Goal: Navigation & Orientation: Find specific page/section

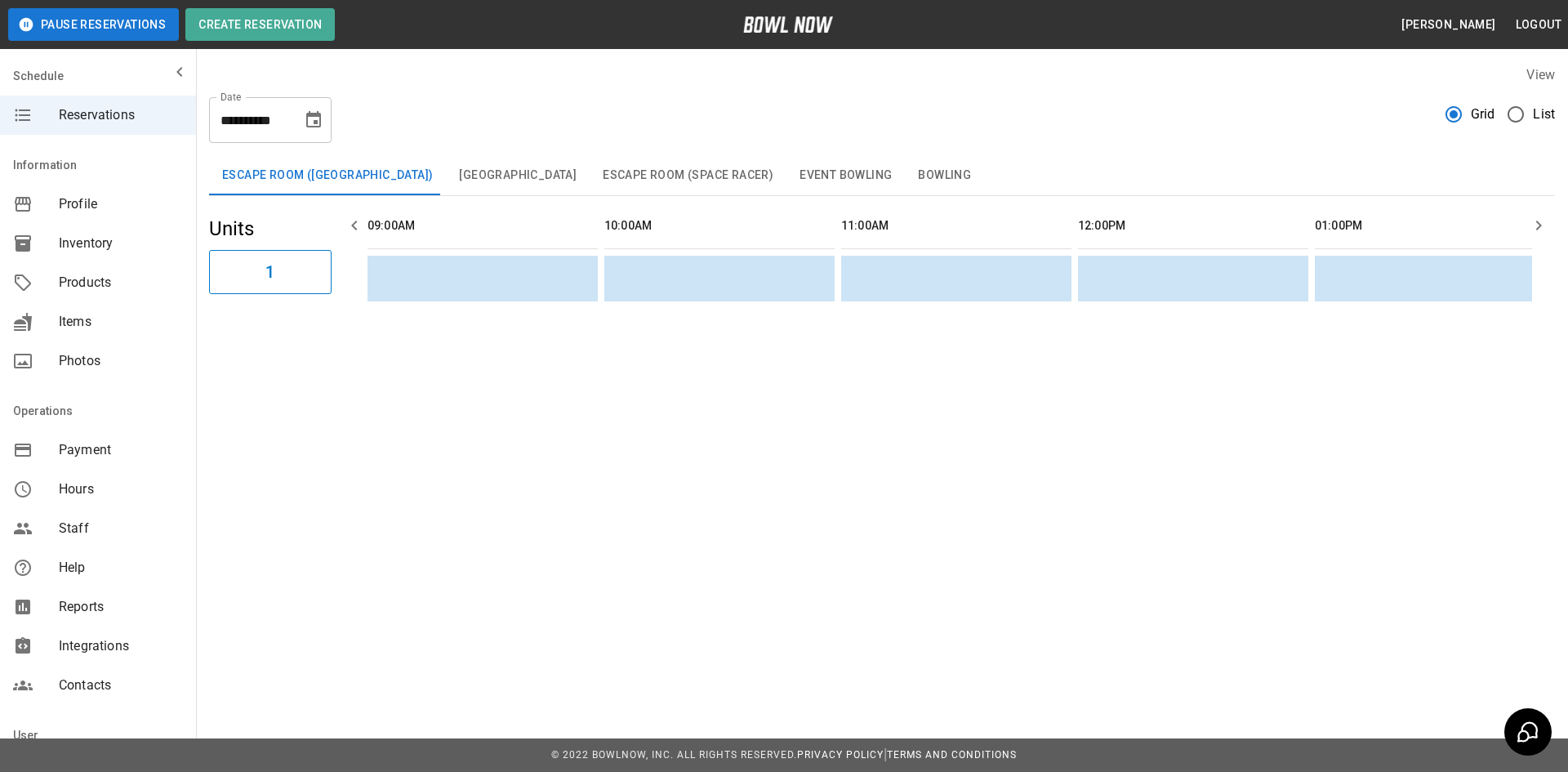
scroll to position [0, 1184]
click at [90, 281] on span "Products" at bounding box center [121, 282] width 124 height 20
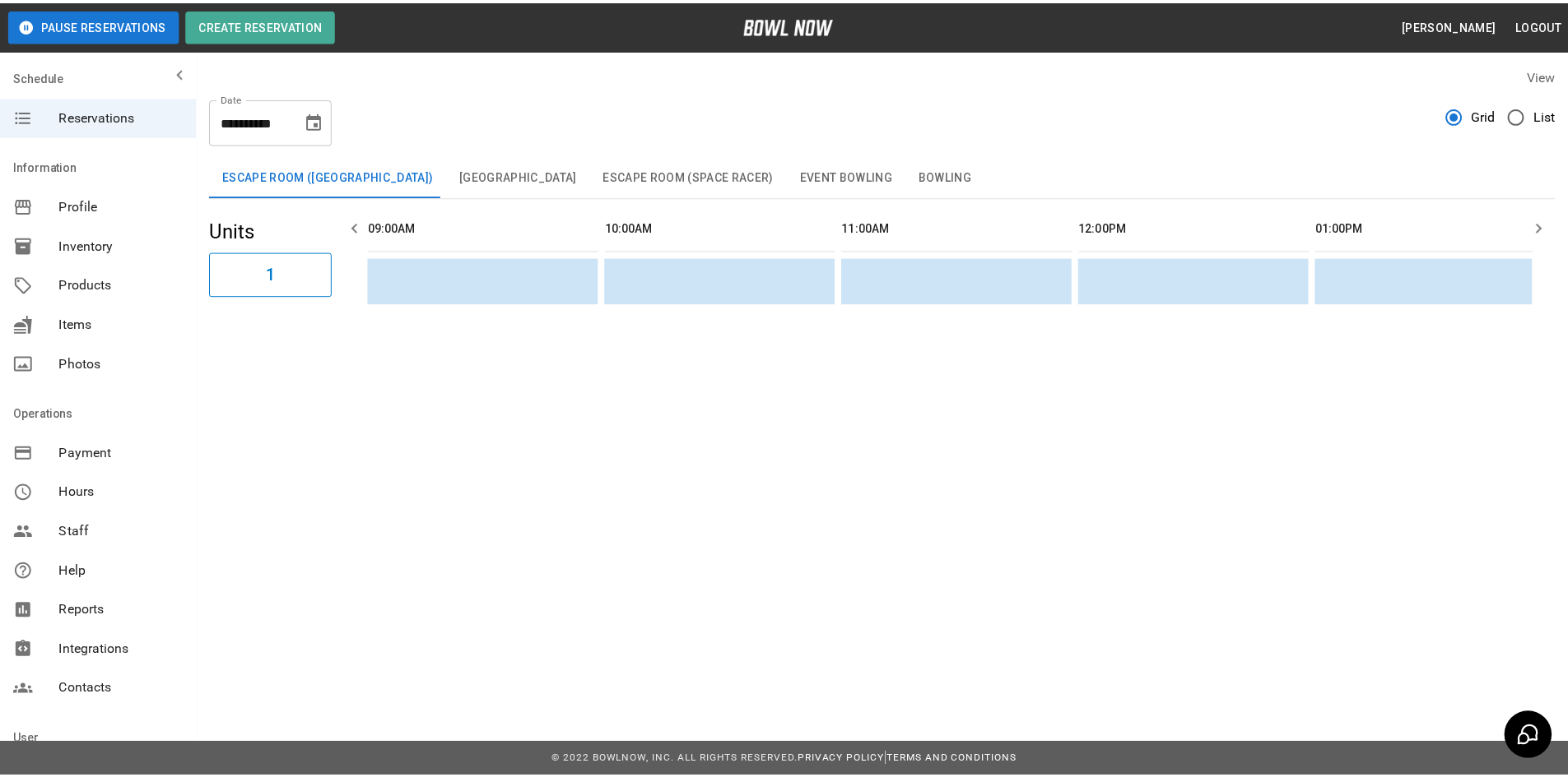
scroll to position [0, 1193]
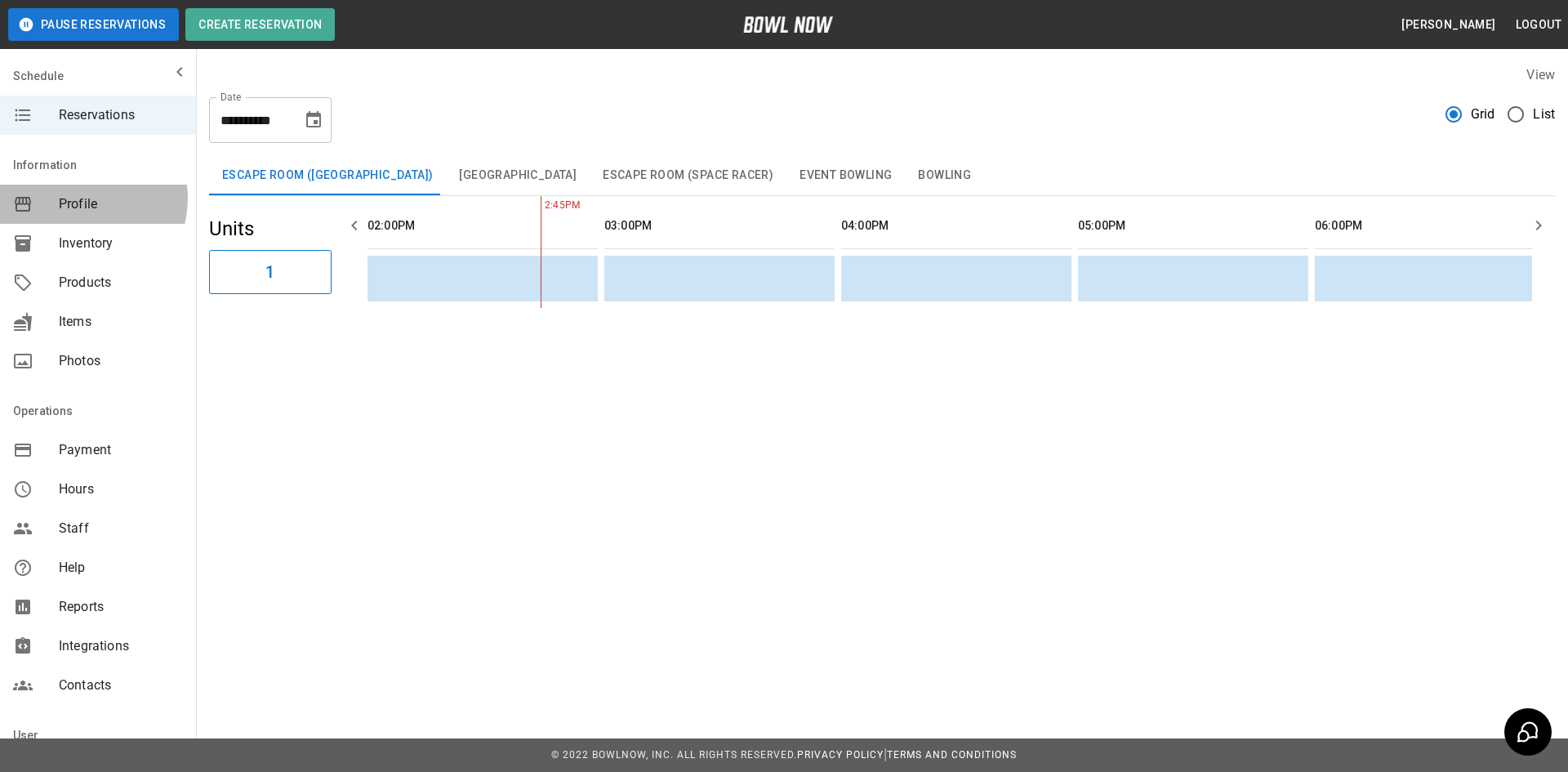
click at [84, 199] on span "Profile" at bounding box center [121, 204] width 124 height 20
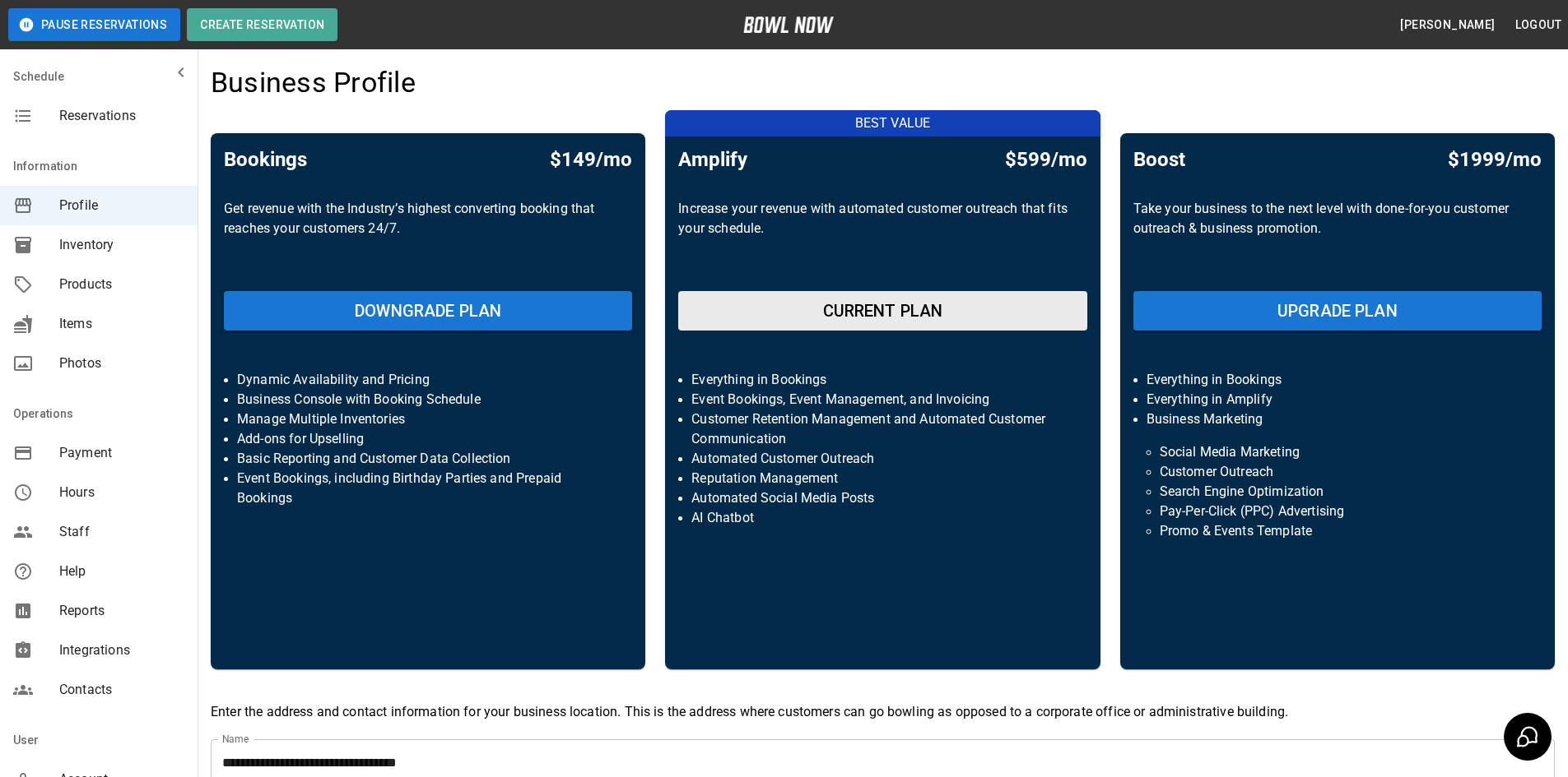
click at [456, 267] on p "Get revenue with the Industry’s highest converting booking that reaches your cu…" at bounding box center [428, 238] width 408 height 79
click at [67, 322] on span "Items" at bounding box center [122, 323] width 125 height 20
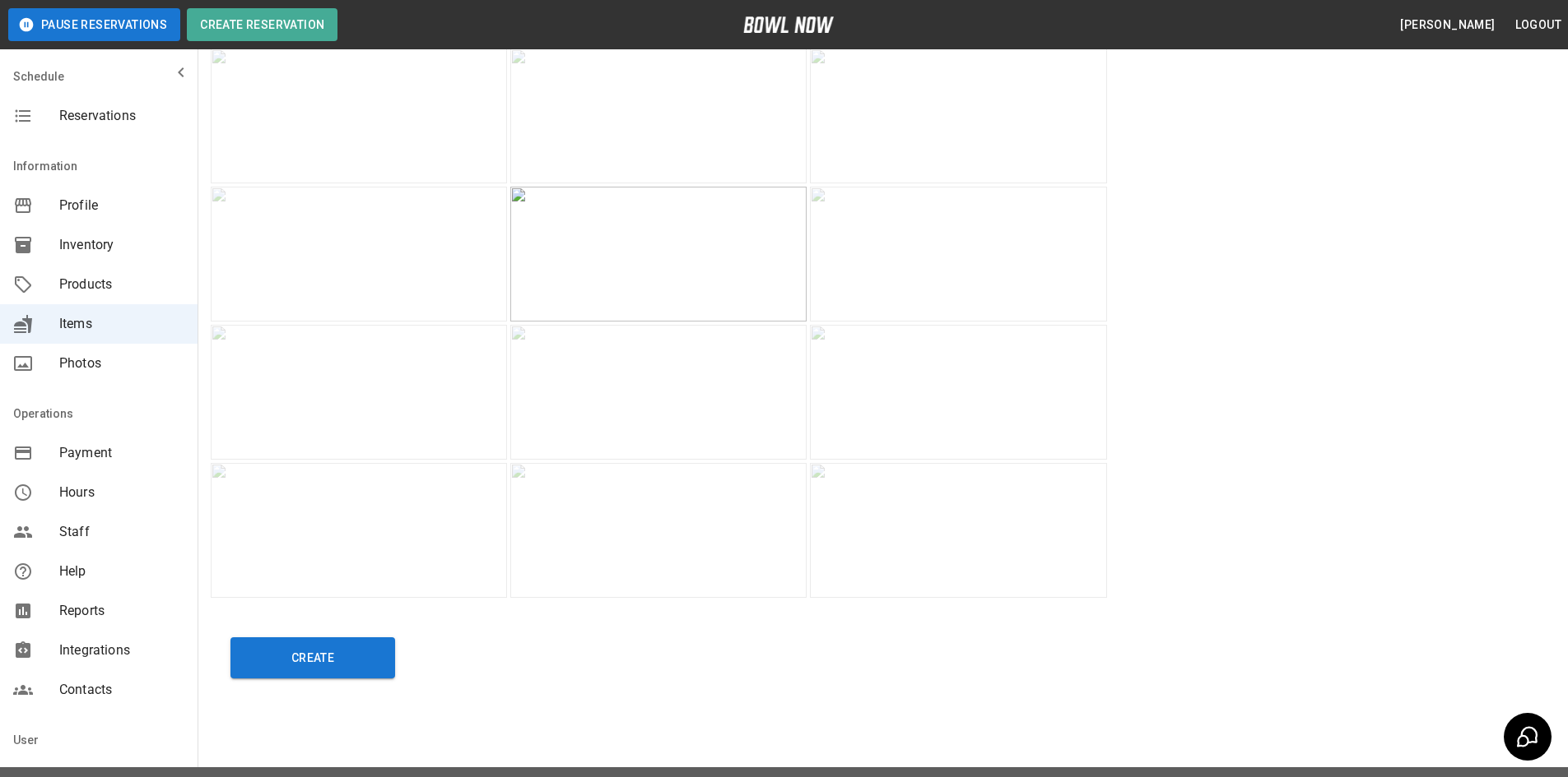
scroll to position [2697, 0]
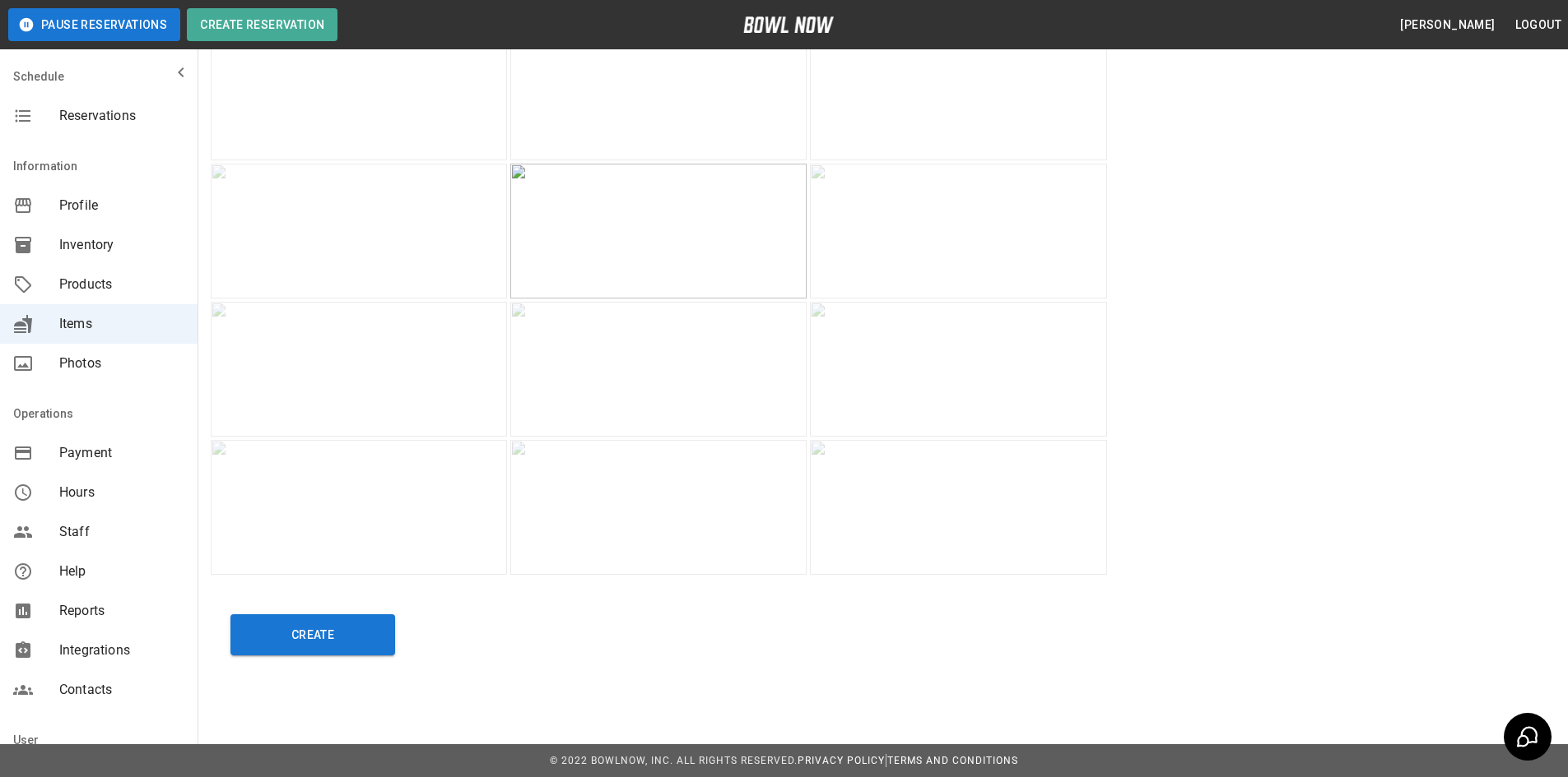
click at [126, 112] on span "Reservations" at bounding box center [122, 116] width 125 height 20
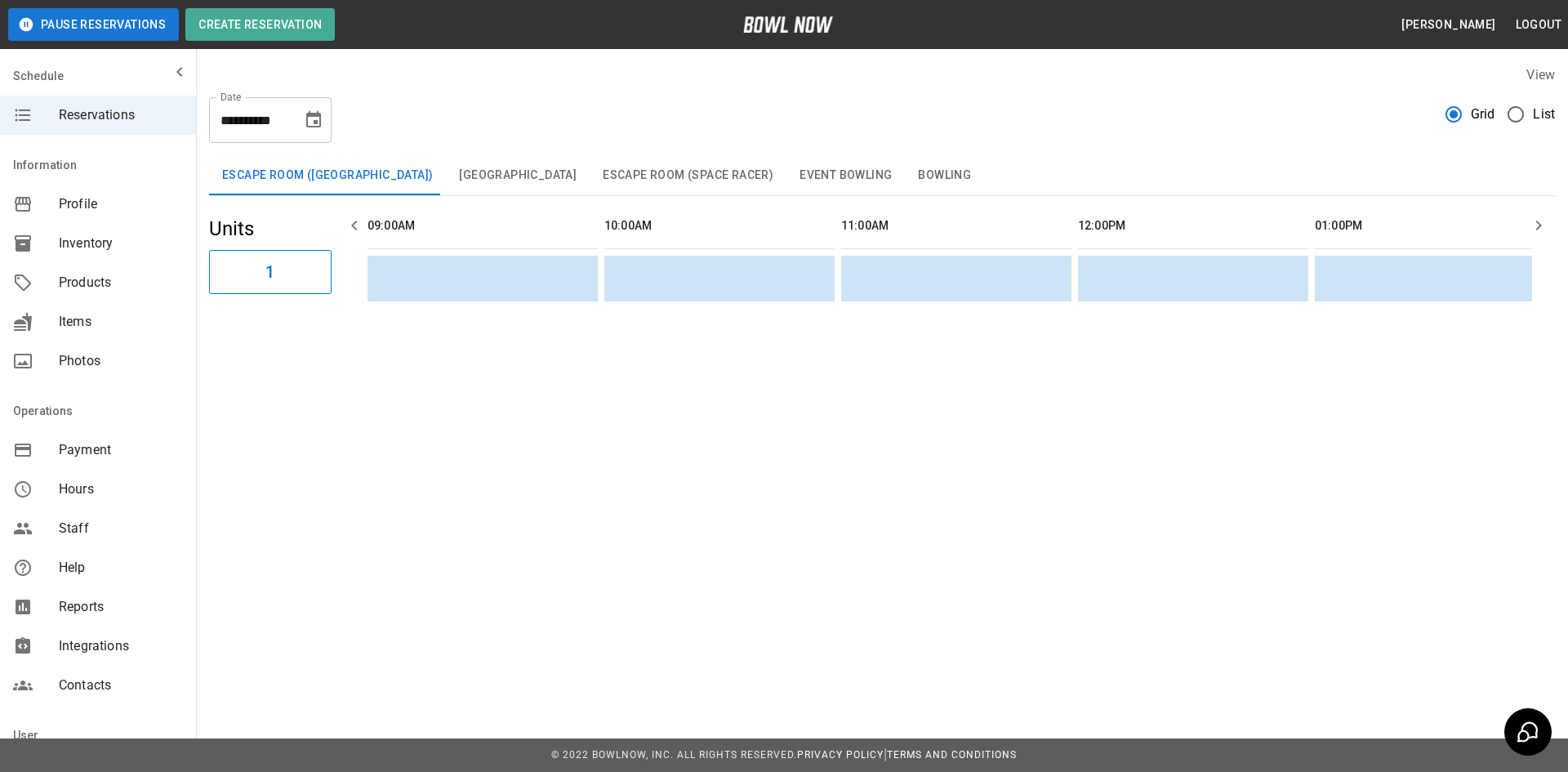
scroll to position [0, 1184]
click at [504, 175] on button "[GEOGRAPHIC_DATA]" at bounding box center [517, 175] width 143 height 39
drag, startPoint x: 614, startPoint y: 177, endPoint x: 633, endPoint y: 177, distance: 19.0
click at [616, 177] on button "Escape Room (Space Racer)" at bounding box center [688, 175] width 197 height 39
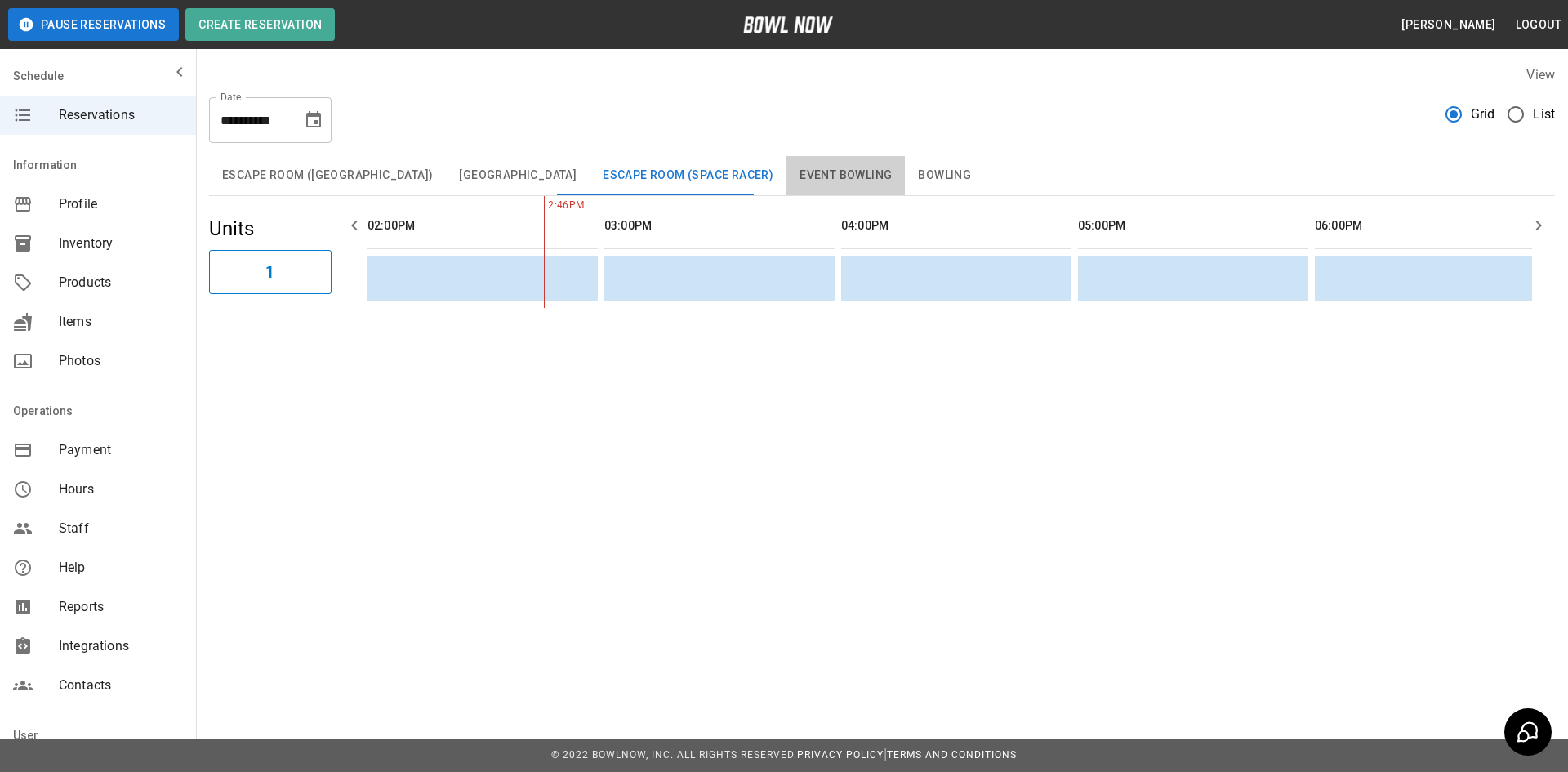
click at [840, 173] on button "Event Bowling" at bounding box center [846, 175] width 119 height 39
click at [919, 174] on button "Bowling" at bounding box center [944, 175] width 79 height 39
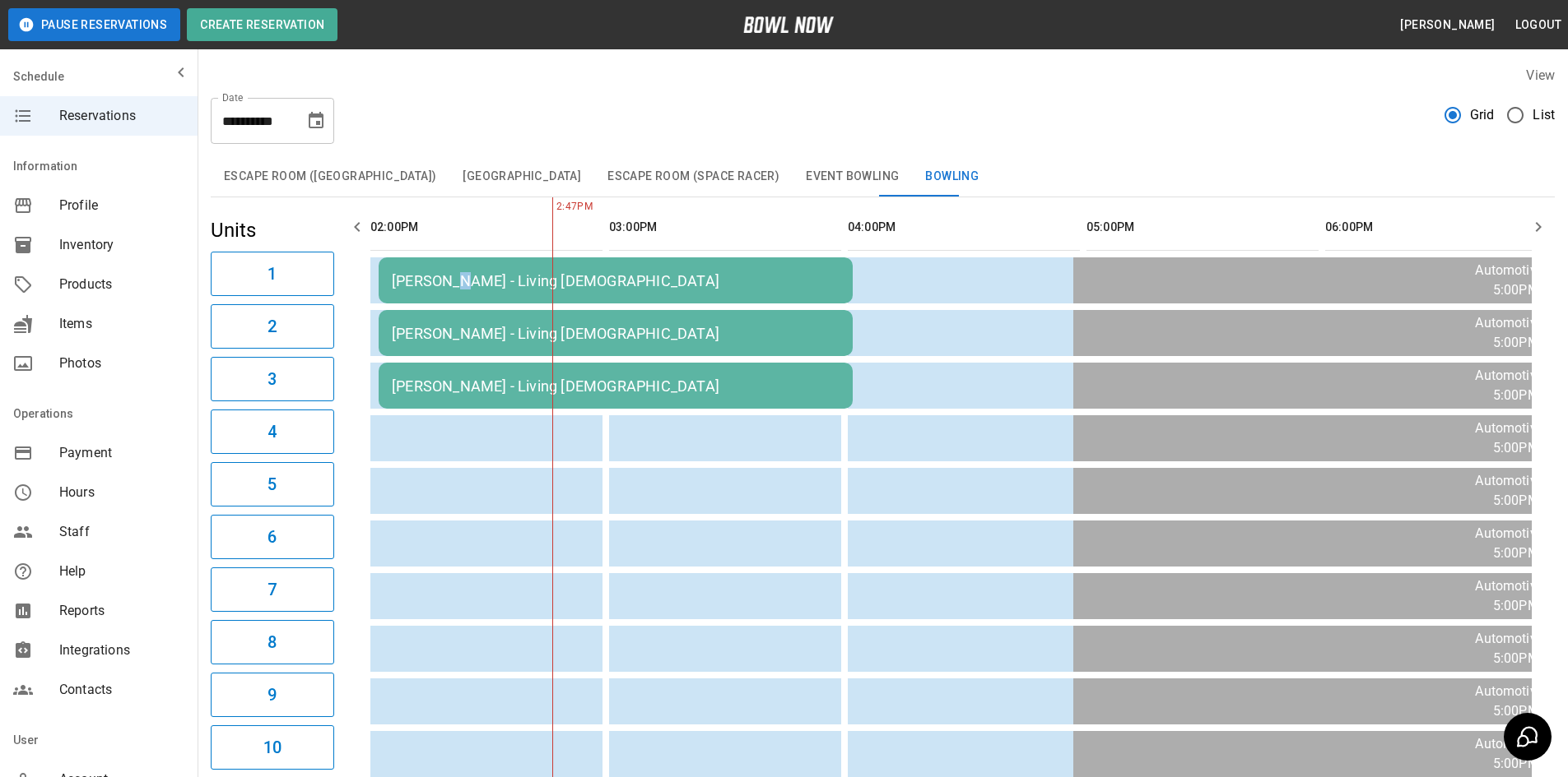
click at [460, 271] on td "[PERSON_NAME] - Living [DEMOGRAPHIC_DATA]" at bounding box center [615, 280] width 474 height 46
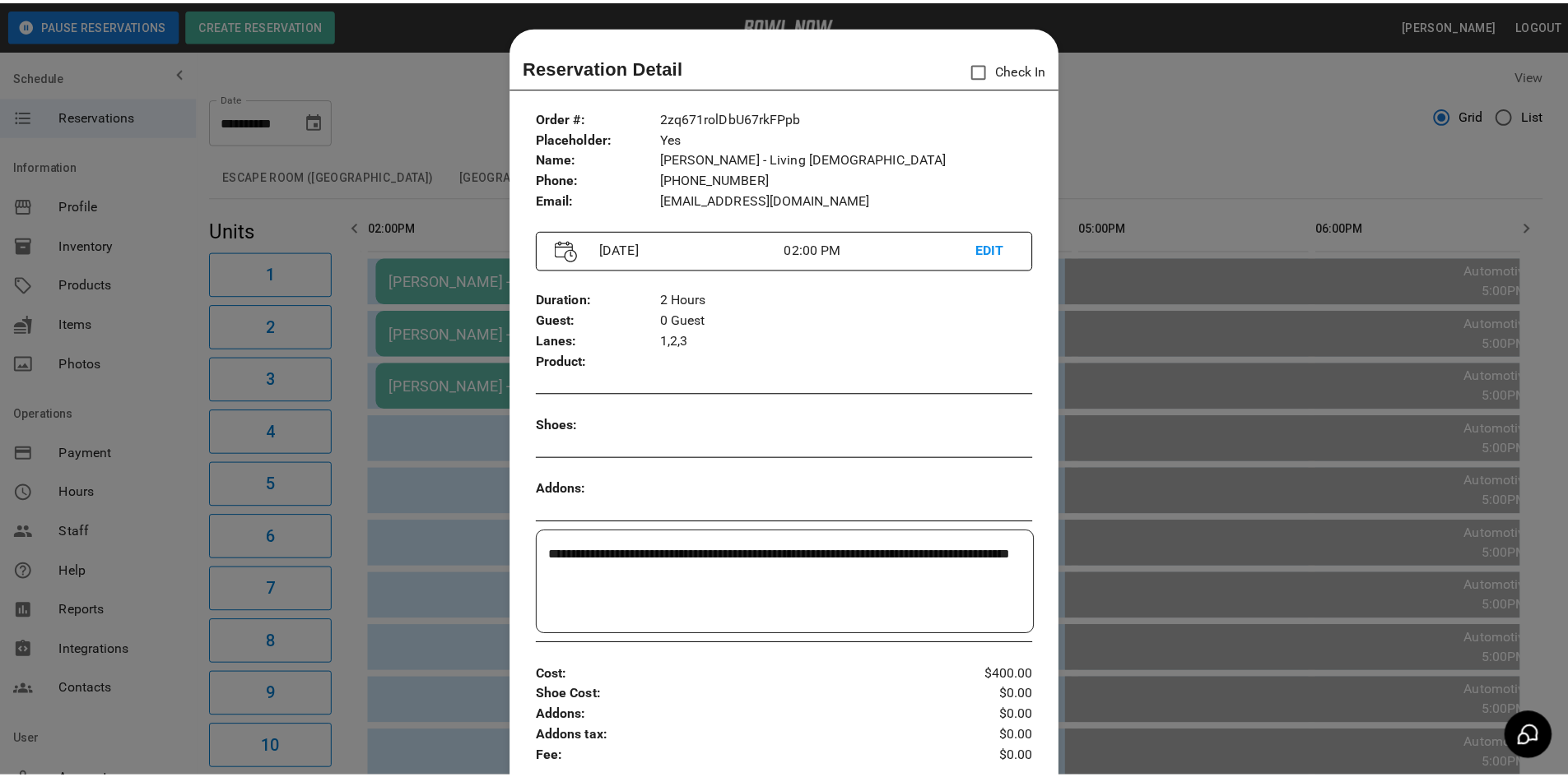
scroll to position [27, 0]
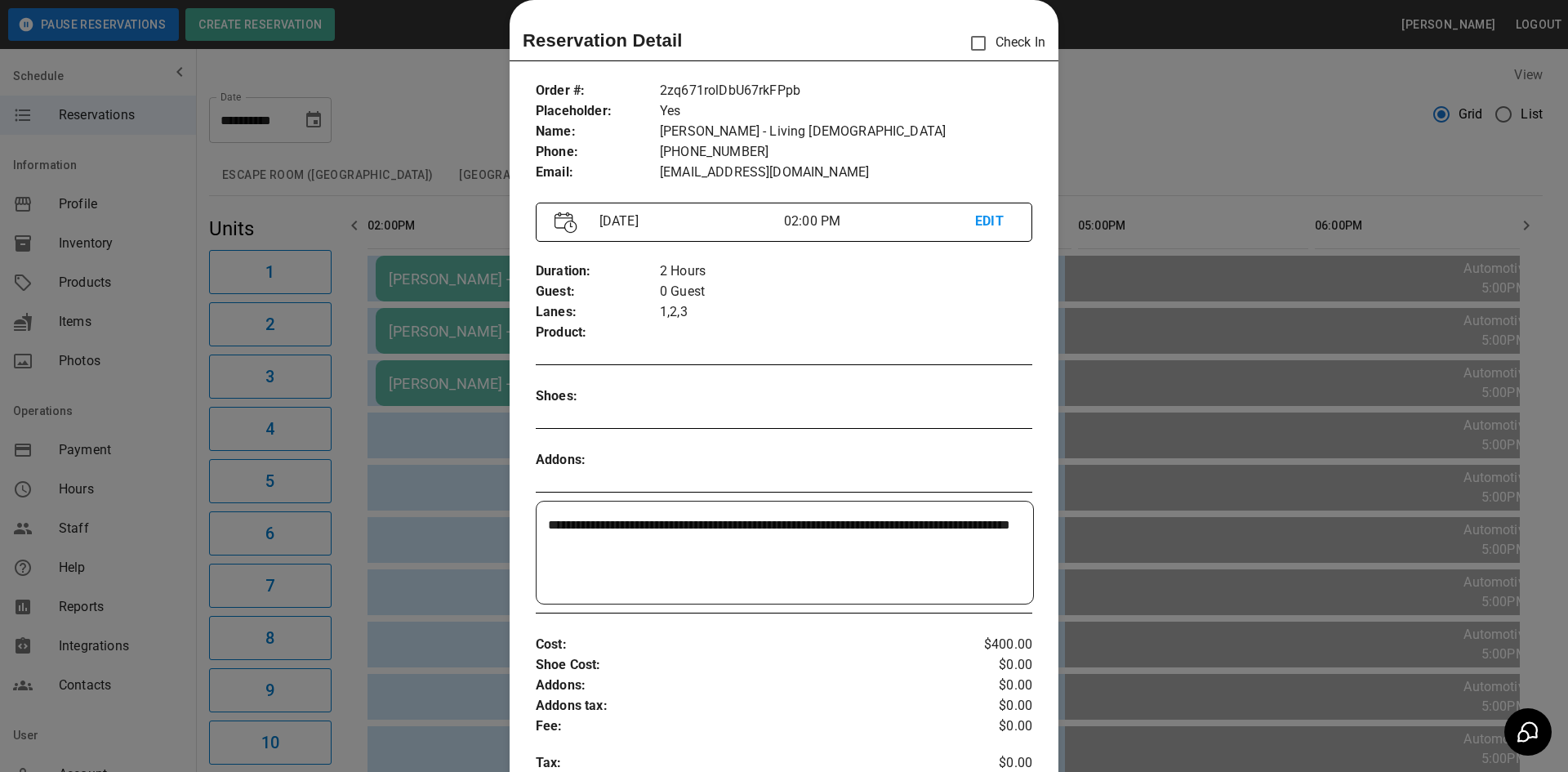
click at [1251, 85] on div at bounding box center [784, 386] width 1568 height 772
